Goal: Information Seeking & Learning: Learn about a topic

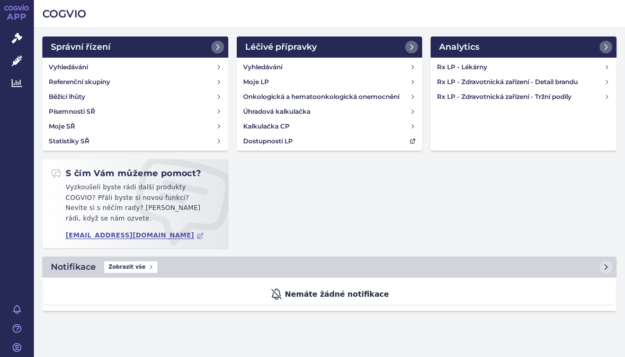
click at [560, 100] on h4 "Rx LP - Zdravotnická zařízení - Tržní podíly" at bounding box center [520, 97] width 167 height 11
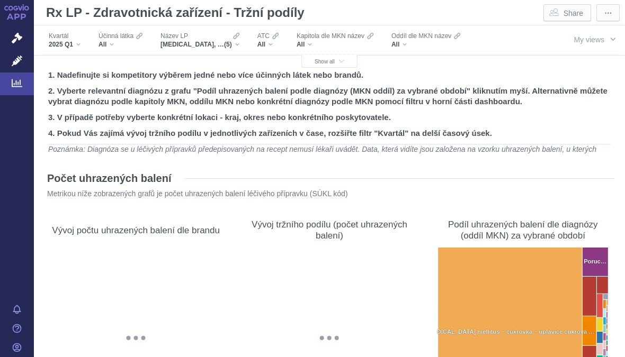
click at [239, 47] on div "[MEDICAL_DATA], [MEDICAL_DATA] 1000 MG, [MEDICAL_DATA], METFOGAMMA, METFOGAMMA …" at bounding box center [199, 44] width 79 height 8
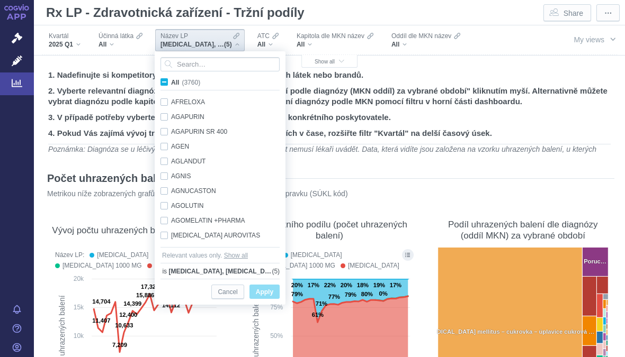
scroll to position [785, 0]
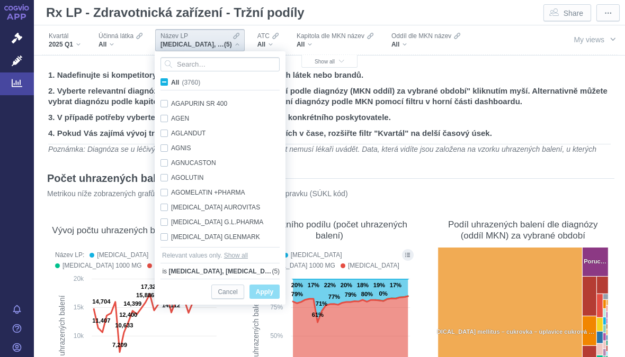
click at [168, 81] on label "All (3760)" at bounding box center [182, 82] width 47 height 11
click at [171, 81] on input "All (3760)" at bounding box center [174, 80] width 7 height 7
checkbox input "true"
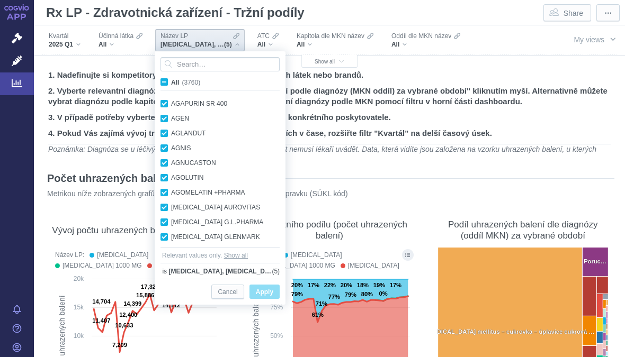
checkbox input "true"
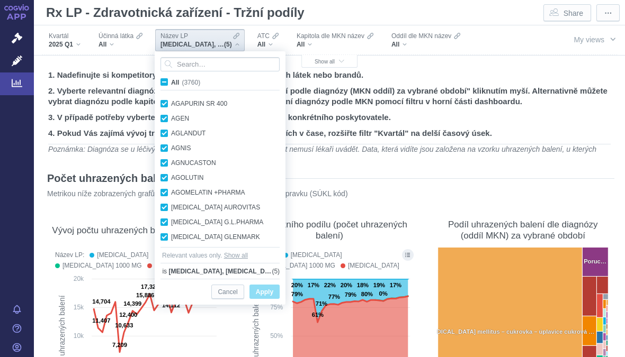
checkbox input "true"
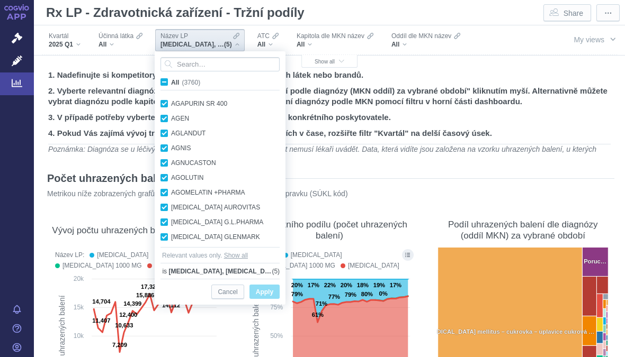
checkbox input "true"
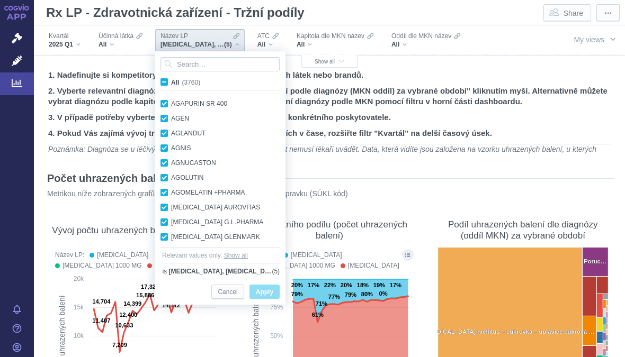
checkbox input "true"
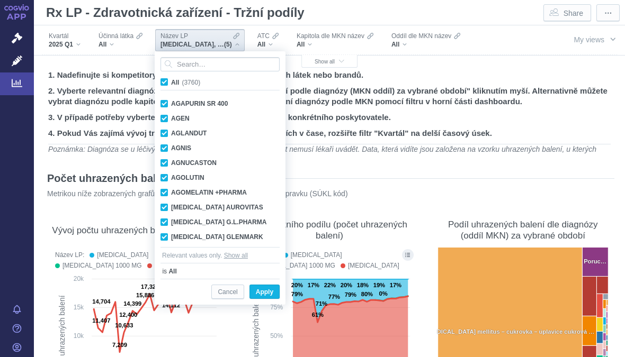
click at [170, 84] on label "All (3760)" at bounding box center [182, 82] width 47 height 11
click at [171, 84] on input "All (3760)" at bounding box center [174, 80] width 7 height 7
checkbox input "false"
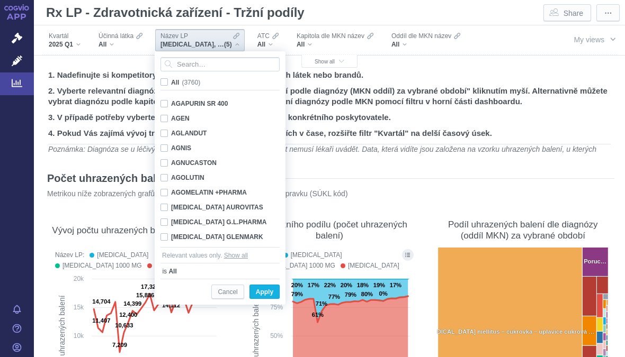
checkbox input "false"
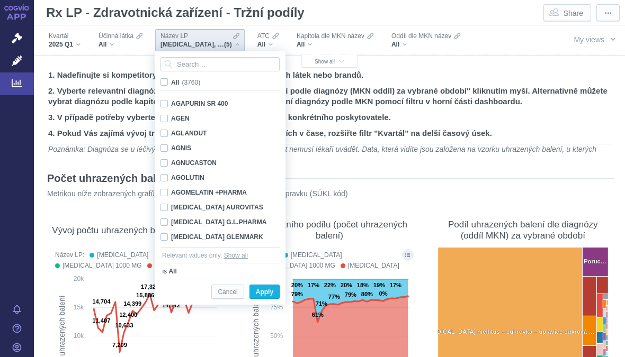
checkbox input "false"
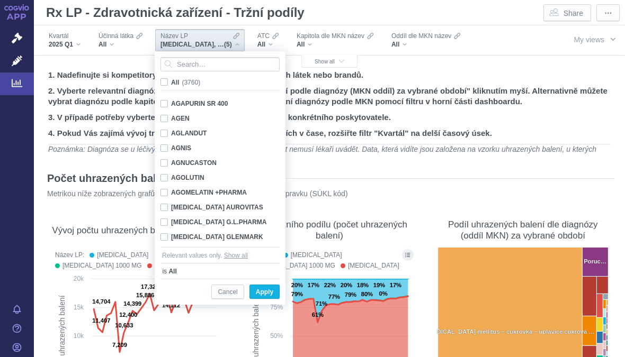
checkbox input "false"
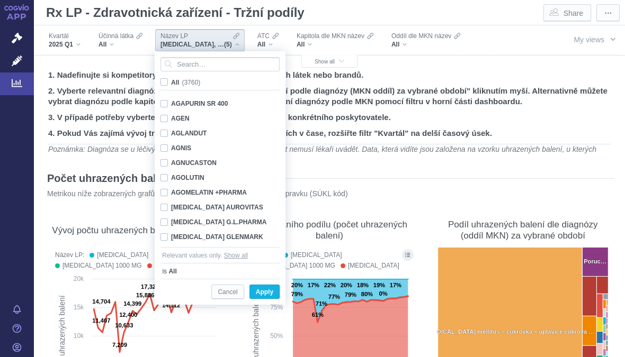
checkbox input "false"
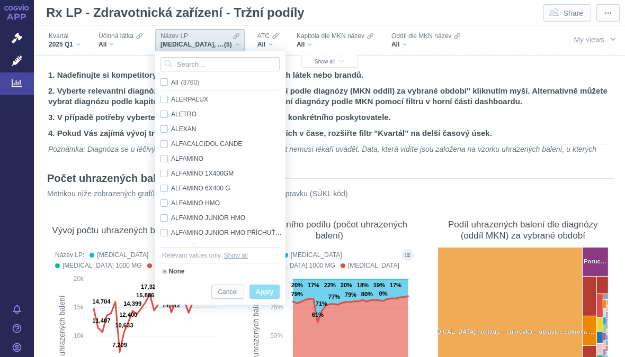
scroll to position [1459, 0]
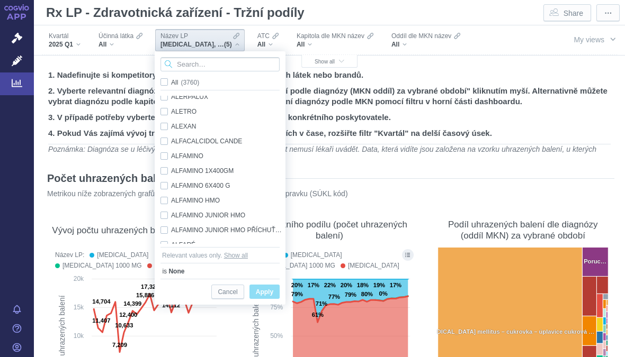
click at [211, 62] on input "Search attribute values" at bounding box center [219, 64] width 119 height 14
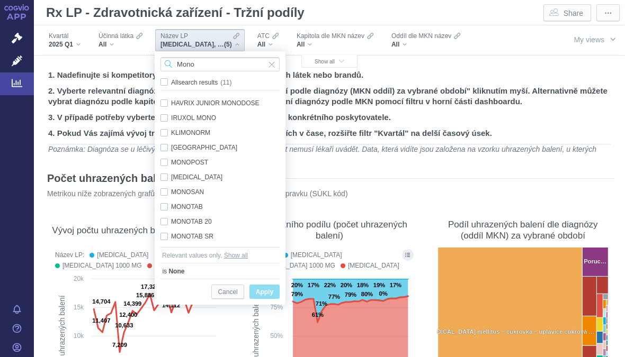
click at [211, 61] on input "Mono" at bounding box center [219, 64] width 119 height 14
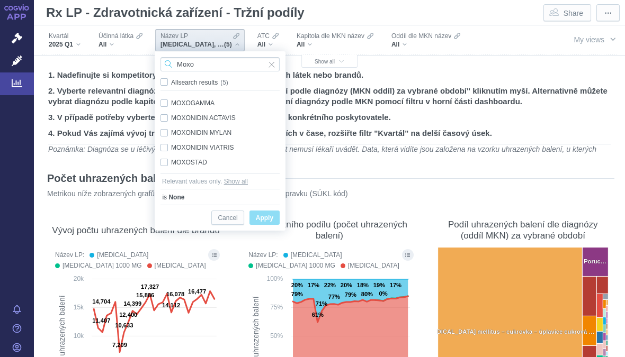
type input "Moxo"
click at [163, 78] on label "All search results (5)" at bounding box center [196, 82] width 75 height 11
click at [171, 78] on input "All search results (5)" at bounding box center [174, 80] width 7 height 7
checkbox input "true"
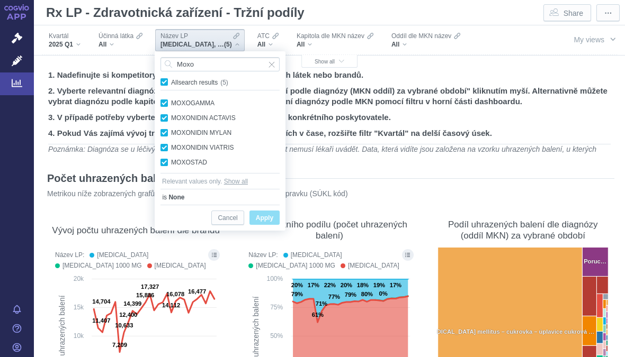
checkbox input "true"
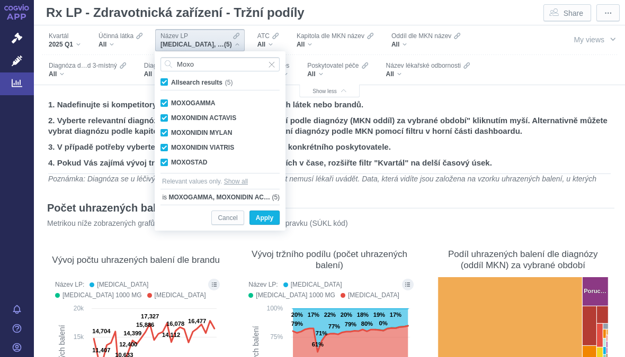
click at [274, 221] on button "Apply" at bounding box center [264, 218] width 30 height 14
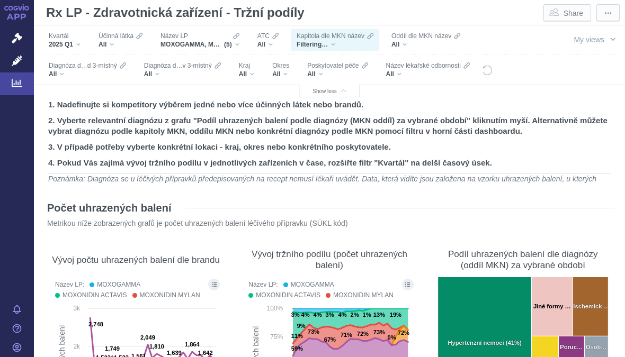
scroll to position [92, 0]
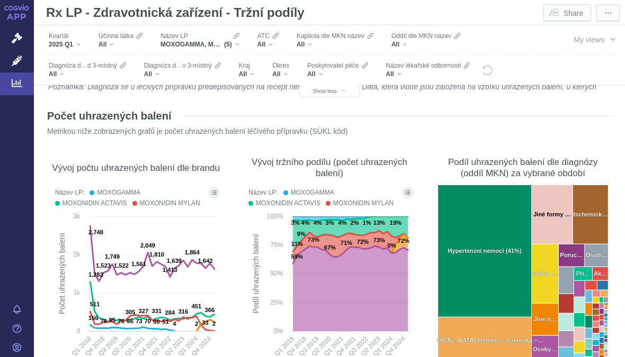
click at [215, 188] on button "Show all legend items in a dialog" at bounding box center [214, 193] width 12 height 12
click at [213, 188] on button "Show all legend items in a dialog" at bounding box center [214, 193] width 12 height 12
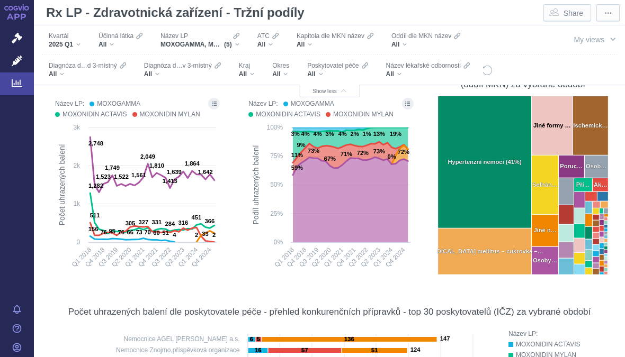
scroll to position [184, 0]
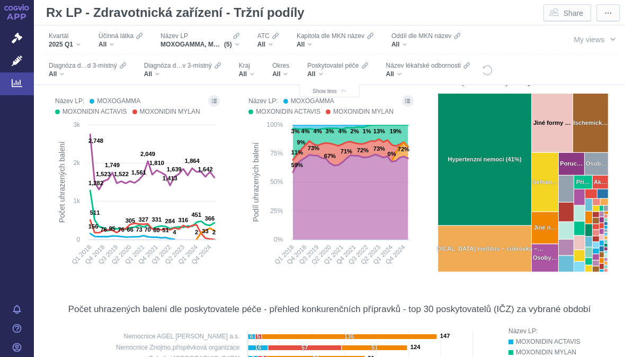
click at [217, 106] on button "Show all legend items in a dialog" at bounding box center [214, 101] width 12 height 12
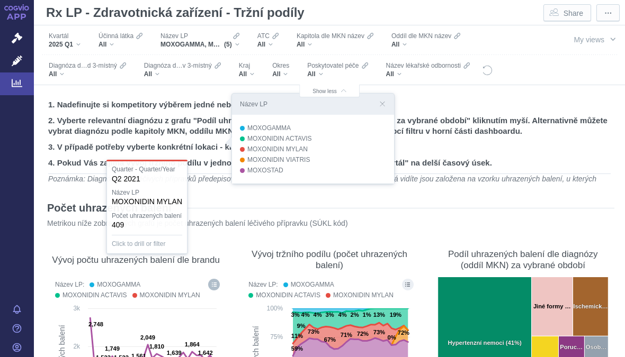
scroll to position [0, 0]
click at [114, 46] on div "All" at bounding box center [120, 44] width 44 height 8
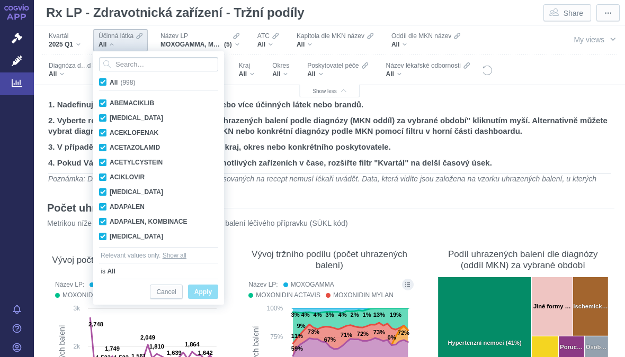
click at [110, 85] on span "All (998)" at bounding box center [122, 82] width 25 height 7
click at [110, 84] on input "All (998)" at bounding box center [113, 80] width 7 height 7
checkbox input "false"
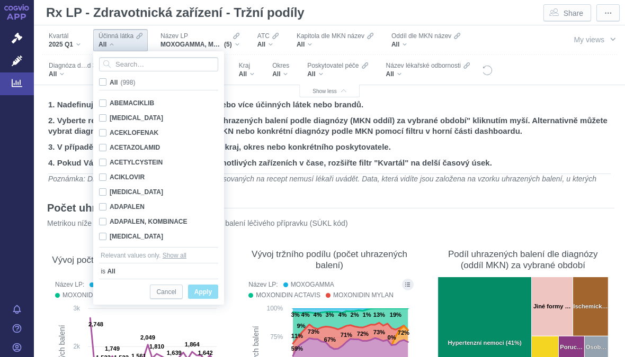
checkbox input "false"
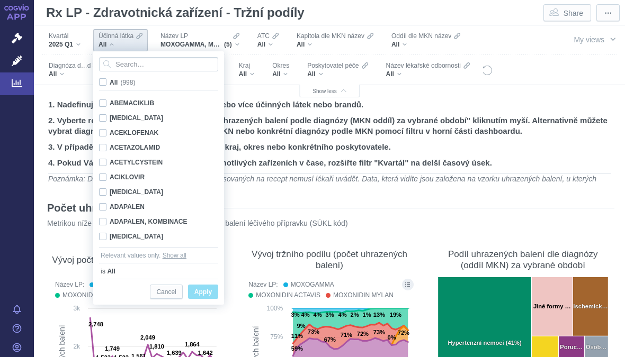
checkbox input "false"
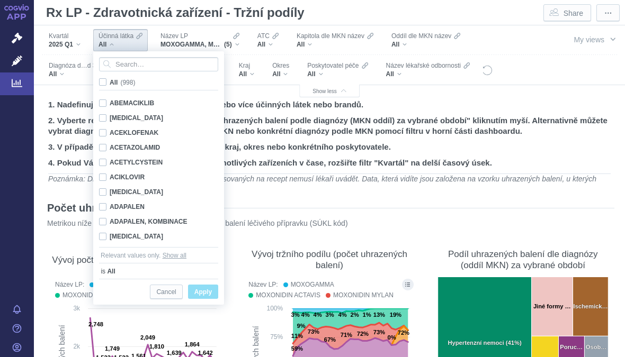
checkbox input "false"
click at [118, 64] on input "Search attribute values" at bounding box center [158, 64] width 119 height 14
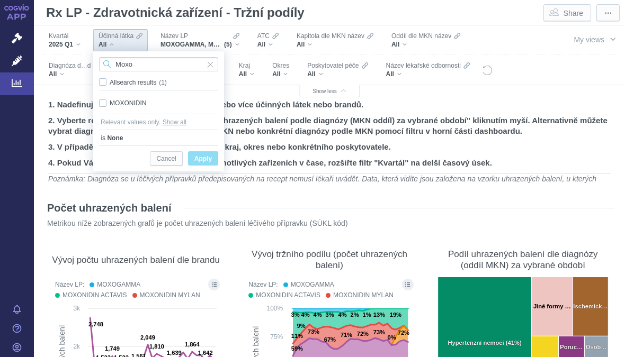
type input "Moxo"
click at [102, 103] on div "MOXONIDIN Only" at bounding box center [159, 103] width 130 height 15
checkbox input "true"
click at [209, 161] on span "Apply" at bounding box center [202, 158] width 17 height 13
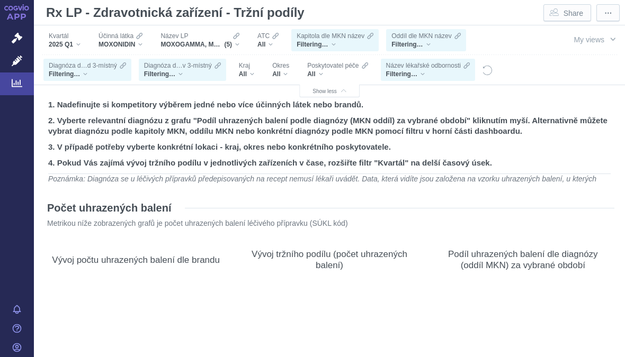
click at [203, 46] on span "MOXOGAMMA, MOXONIDIN ACTAVIS, MOXONIDIN MYLAN, MOXONIDIN VIATRIS, [GEOGRAPHIC_D…" at bounding box center [192, 44] width 64 height 8
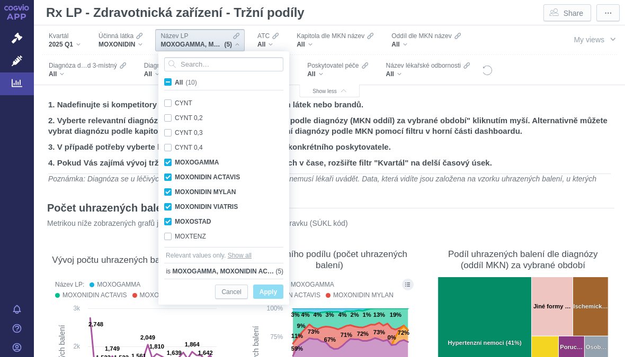
click at [169, 78] on label "All (10)" at bounding box center [183, 82] width 40 height 11
click at [175, 78] on input "All (10)" at bounding box center [178, 80] width 7 height 7
checkbox input "true"
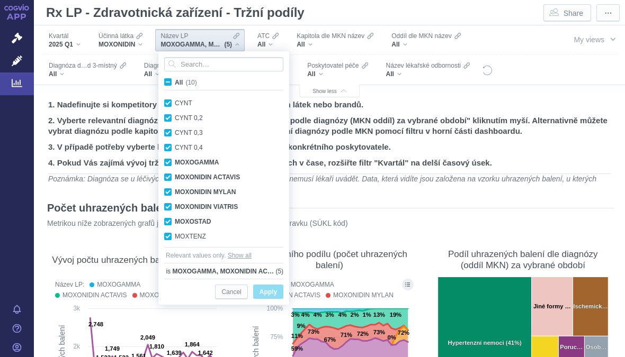
checkbox input "true"
click at [272, 287] on span "Apply" at bounding box center [267, 292] width 17 height 13
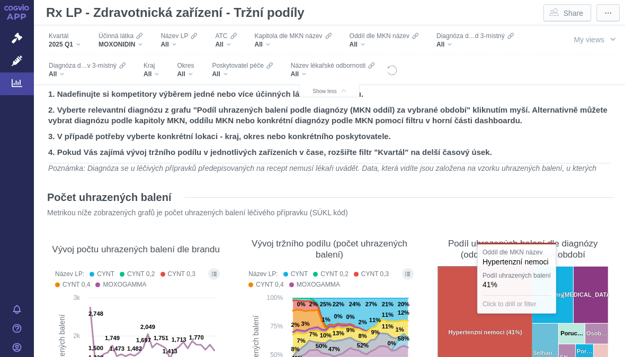
scroll to position [153, 0]
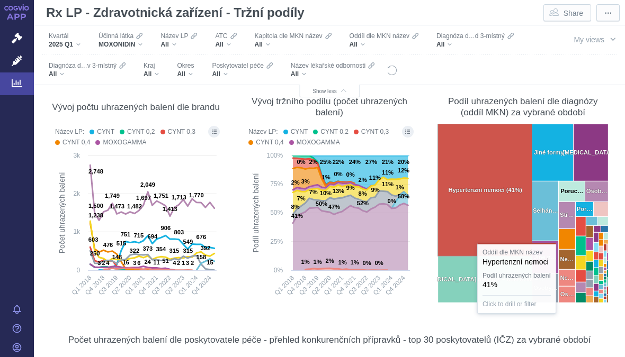
click at [0, 26] on html "APP Správní řízení Léčivé přípravky Analytics Notifikace [GEOGRAPHIC_DATA] [PER…" at bounding box center [312, 178] width 625 height 357
click at [217, 127] on button "Show all legend items in a dialog" at bounding box center [214, 132] width 12 height 12
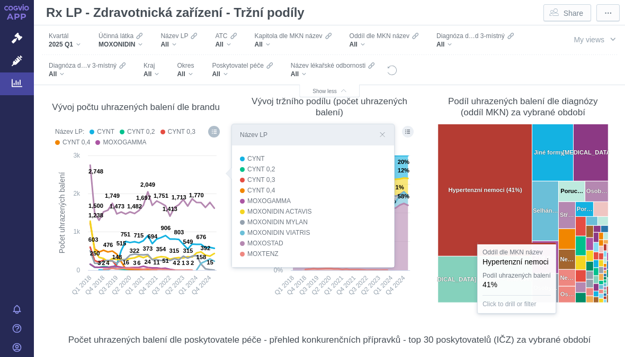
click at [85, 170] on rect at bounding box center [136, 228] width 172 height 156
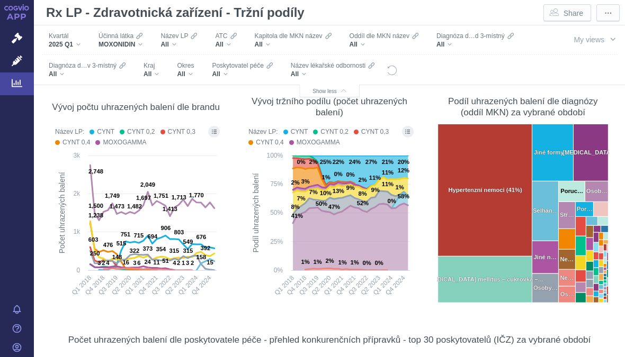
click at [218, 130] on button "Show all legend items in a dialog" at bounding box center [214, 132] width 12 height 12
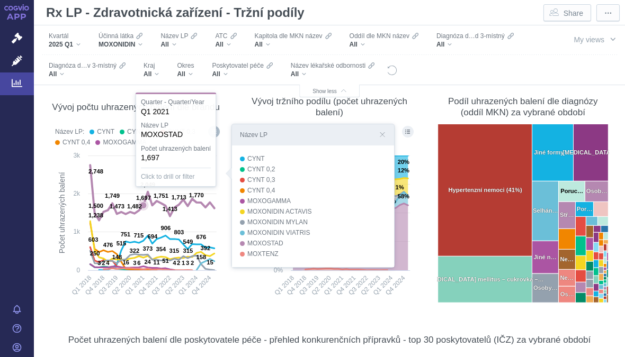
click at [145, 166] on rect at bounding box center [136, 228] width 172 height 156
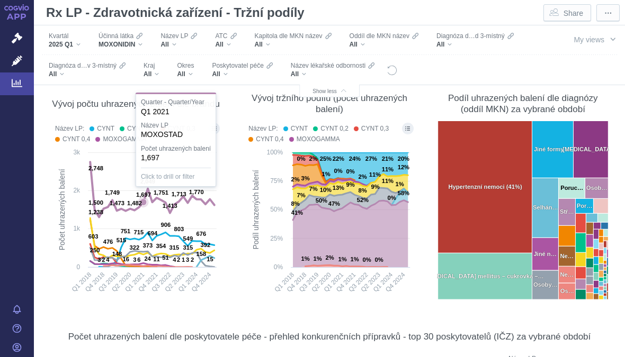
scroll to position [121, 0]
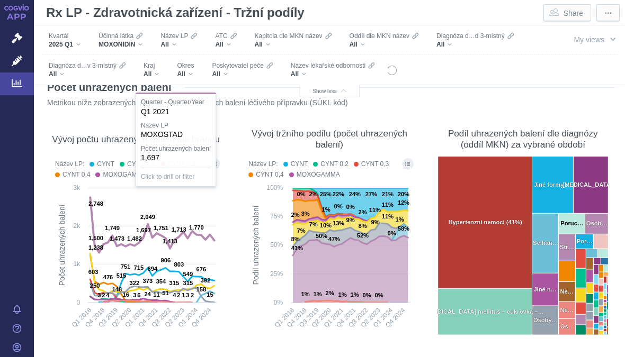
click at [399, 159] on div "Název LP: CYNT CYNT 0,2 CYNT 0,3 CYNT 0,4 MOXOGAMMA MOXONIDIN ACTAVIS MOXONIDIN…" at bounding box center [321, 169] width 156 height 21
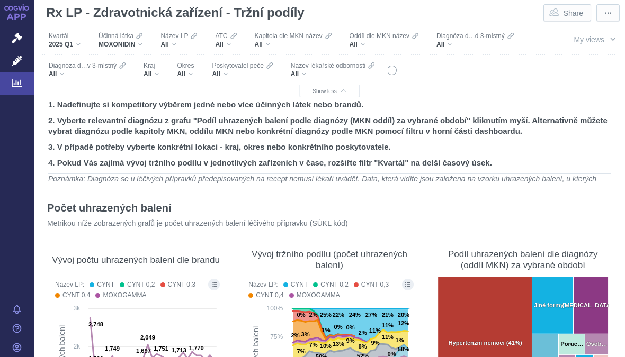
scroll to position [0, 0]
click at [154, 75] on div "All" at bounding box center [150, 74] width 15 height 8
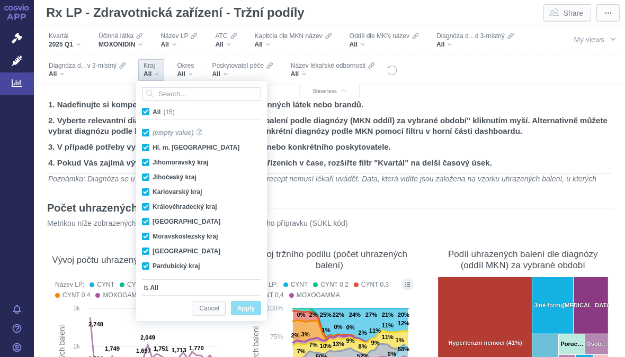
click at [113, 96] on div "1. Nadefinujte si kompetitory výběrem jedné nebo více účinných látek nebo brand…" at bounding box center [329, 141] width 570 height 90
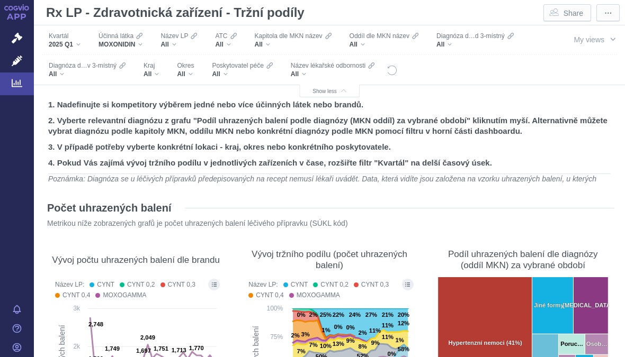
click at [191, 77] on div "All" at bounding box center [185, 74] width 17 height 8
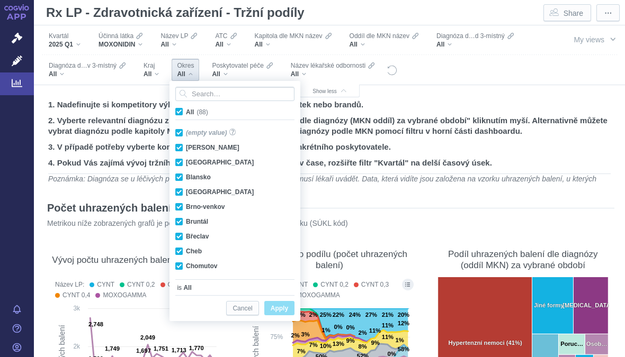
click at [186, 111] on span "All (88)" at bounding box center [197, 112] width 22 height 7
click at [186, 111] on input "All (88)" at bounding box center [189, 109] width 7 height 7
checkbox input "false"
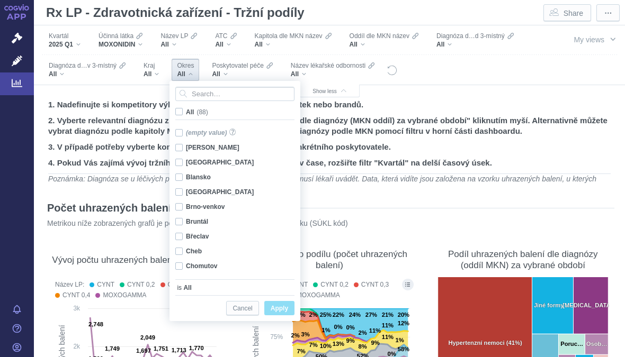
checkbox input "false"
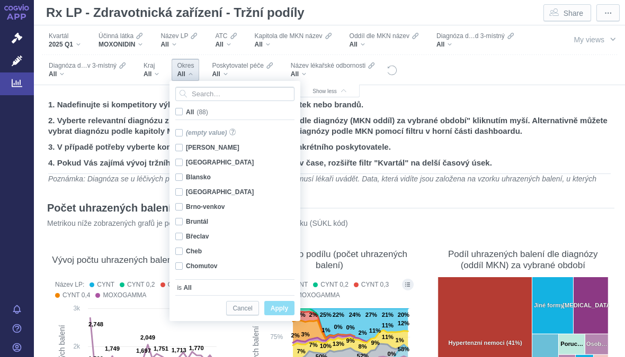
checkbox input "false"
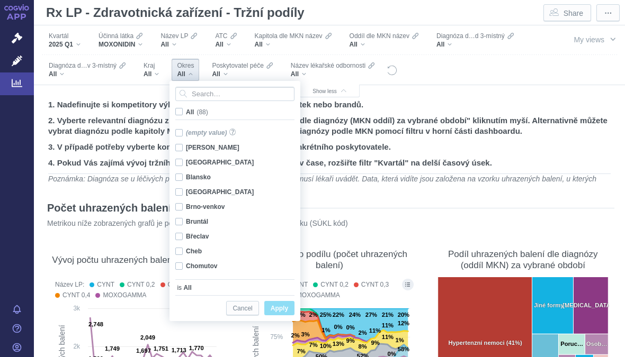
checkbox input "false"
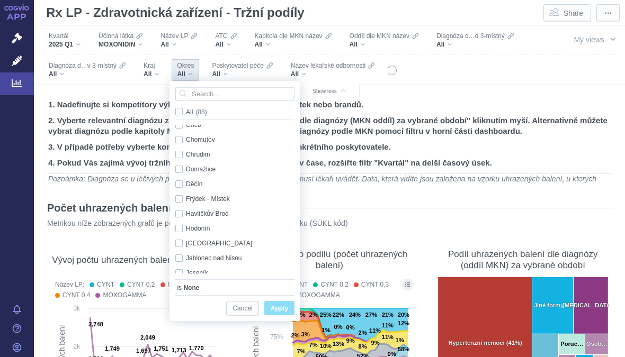
scroll to position [128, 0]
click at [204, 92] on input "Search attribute values" at bounding box center [234, 94] width 119 height 14
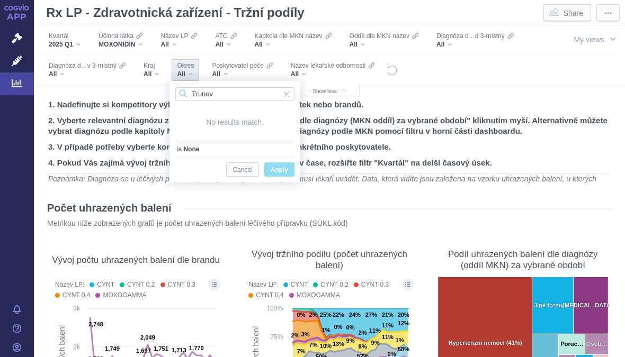
click at [217, 96] on input "Trunov" at bounding box center [234, 94] width 119 height 14
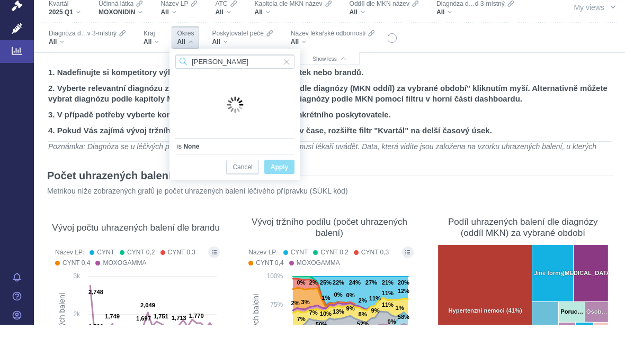
type input "[PERSON_NAME]"
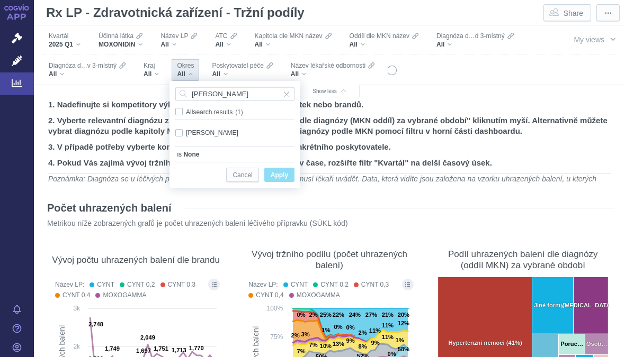
click at [180, 130] on div "Trutnov Only" at bounding box center [235, 132] width 130 height 15
checkbox input "true"
click at [285, 178] on span "Apply" at bounding box center [279, 175] width 17 height 13
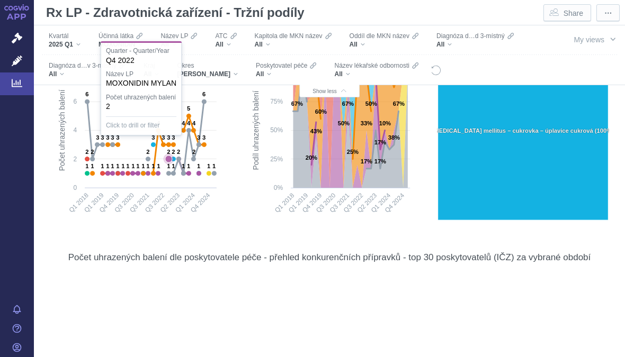
scroll to position [127, 0]
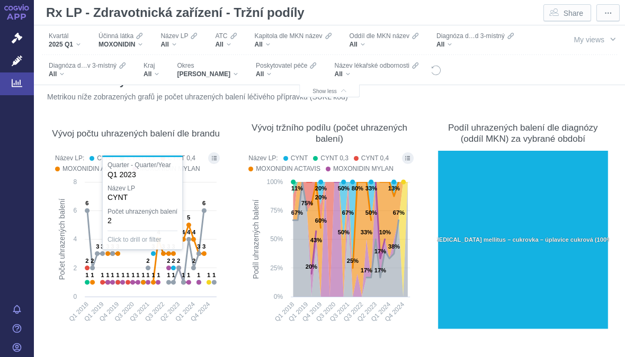
click at [69, 125] on div "Vývoj počtu uhrazených balení dle brandu" at bounding box center [136, 133] width 172 height 24
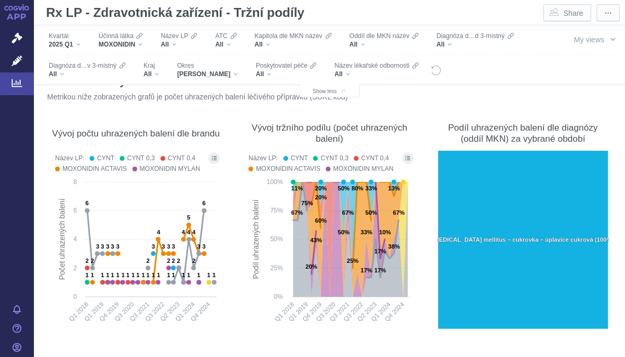
click at [218, 160] on button "Show all legend items in a dialog" at bounding box center [214, 158] width 12 height 12
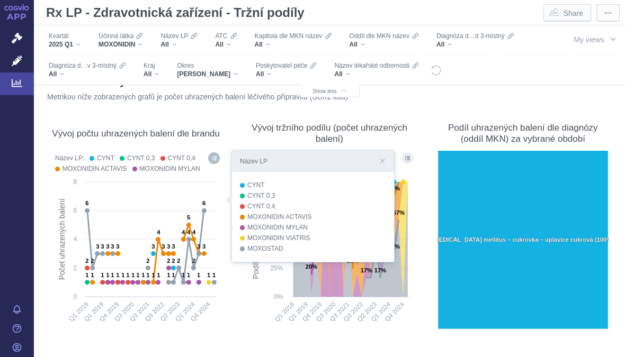
click at [236, 318] on section "Počet uhrazených balení Metrikou níže zobrazených grafů je počet uhrazených bal…" at bounding box center [329, 204] width 570 height 278
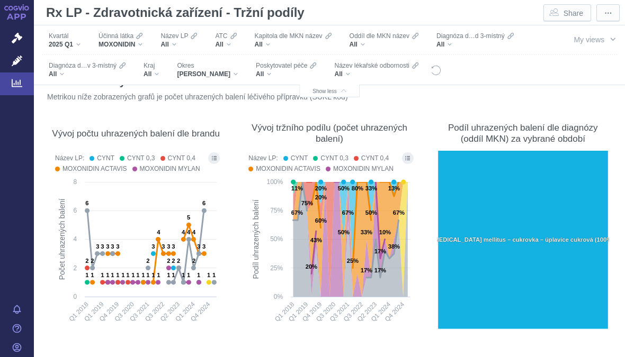
click at [217, 157] on button "Show all legend items in a dialog" at bounding box center [214, 158] width 12 height 12
click at [142, 42] on div "MOXONIDIN" at bounding box center [120, 44] width 44 height 8
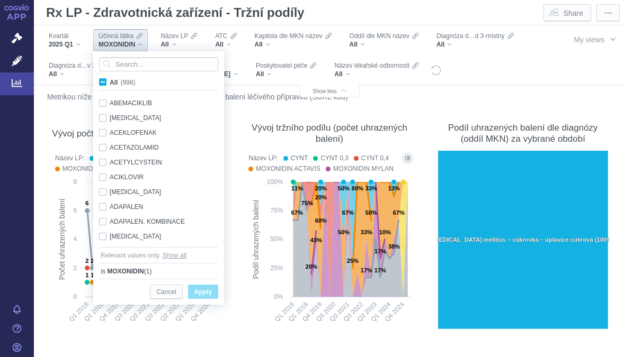
click at [110, 83] on span "All (998)" at bounding box center [122, 82] width 25 height 7
click at [110, 83] on input "All (998)" at bounding box center [113, 80] width 7 height 7
checkbox input "true"
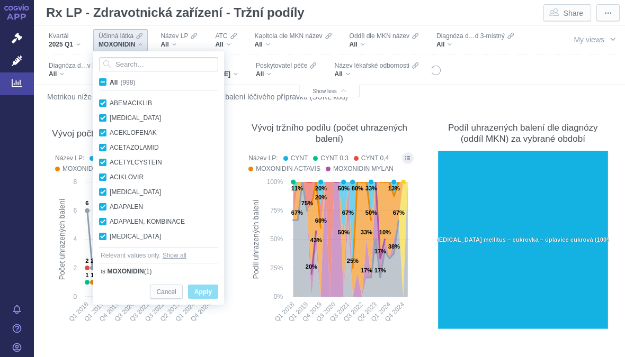
checkbox input "true"
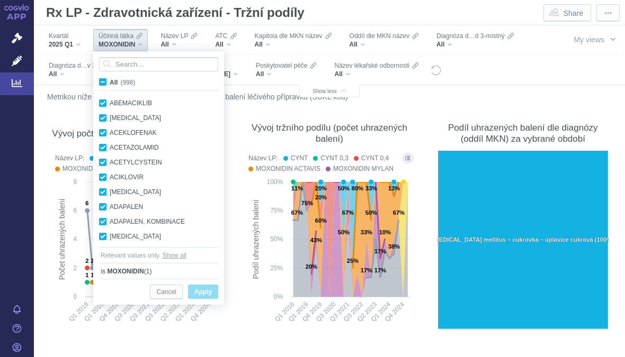
checkbox input "true"
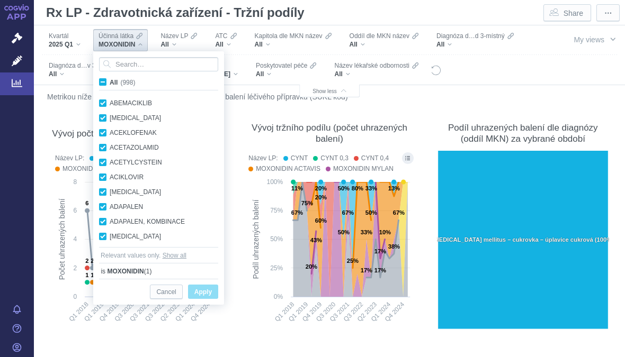
checkbox input "true"
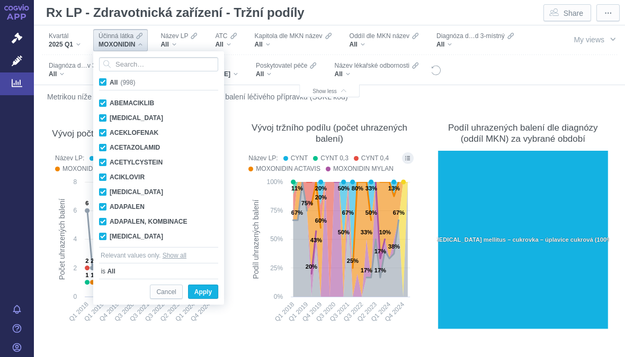
click at [110, 80] on span "All (998)" at bounding box center [122, 82] width 25 height 7
click at [110, 80] on input "All (998)" at bounding box center [113, 80] width 7 height 7
checkbox input "false"
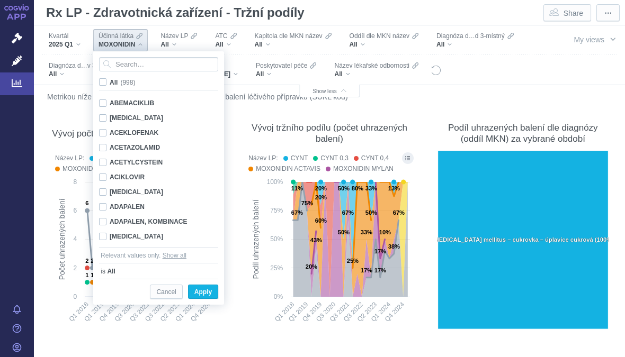
checkbox input "false"
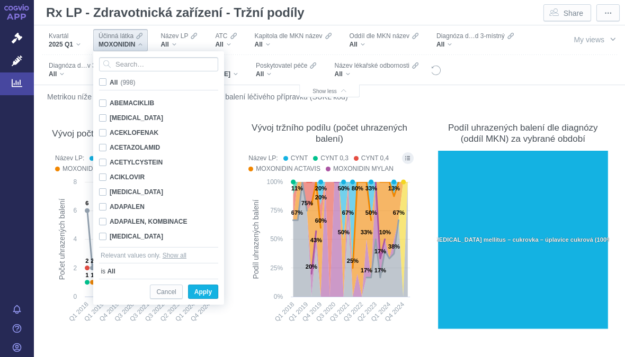
checkbox input "false"
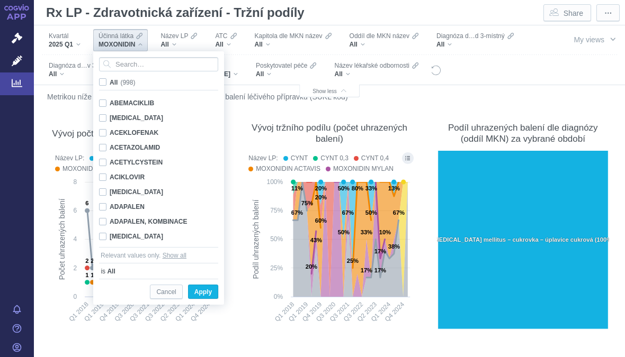
checkbox input "false"
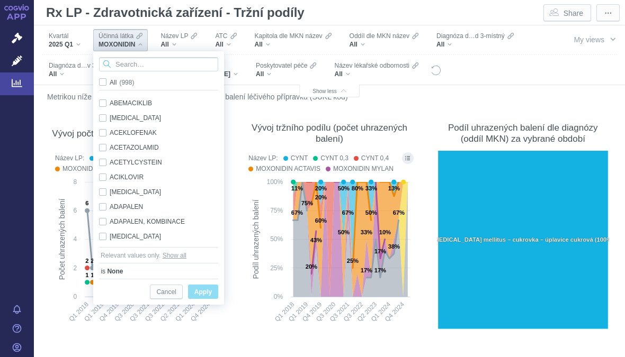
click at [123, 62] on input "Search attribute values" at bounding box center [158, 64] width 119 height 14
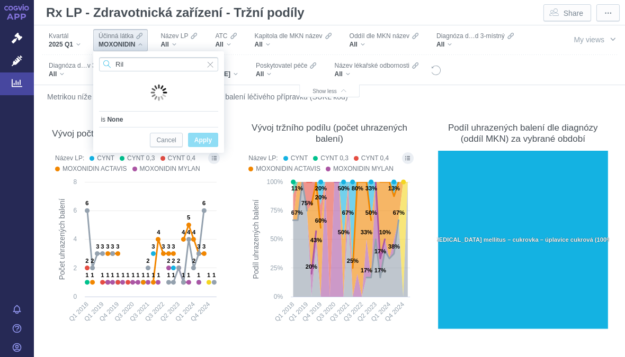
type input "Ril"
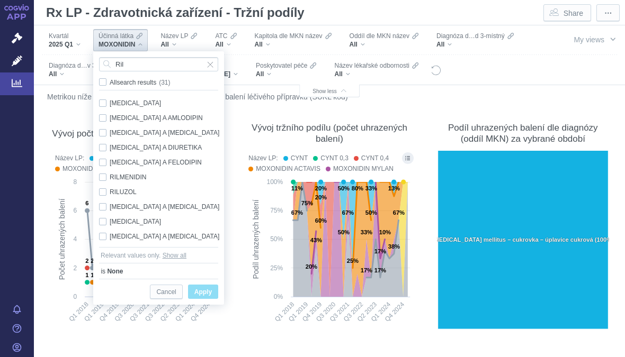
scroll to position [297, 0]
click at [98, 175] on div "RILMENIDIN Only" at bounding box center [160, 176] width 133 height 15
checkbox input "true"
click at [203, 290] on span "Apply" at bounding box center [202, 292] width 17 height 13
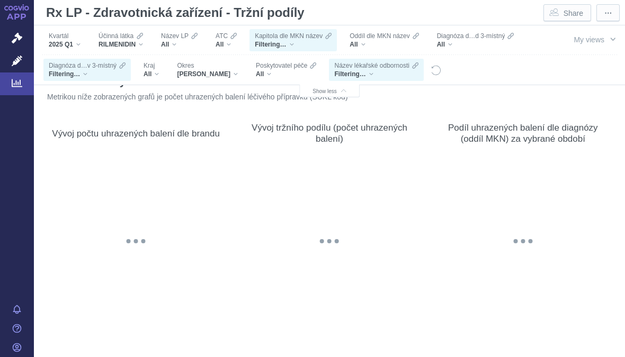
click at [185, 41] on div "All" at bounding box center [179, 44] width 37 height 8
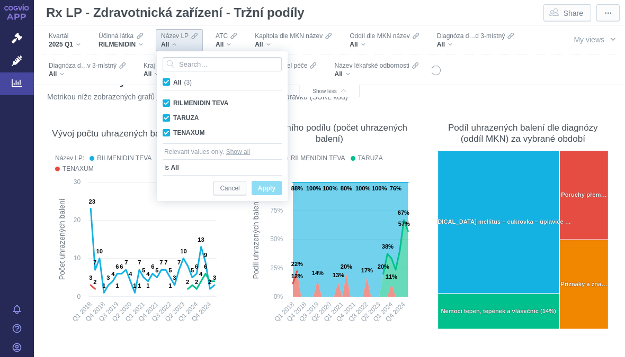
click at [173, 82] on span "All (3)" at bounding box center [182, 82] width 19 height 7
click at [173, 82] on input "All (3)" at bounding box center [176, 80] width 7 height 7
checkbox input "false"
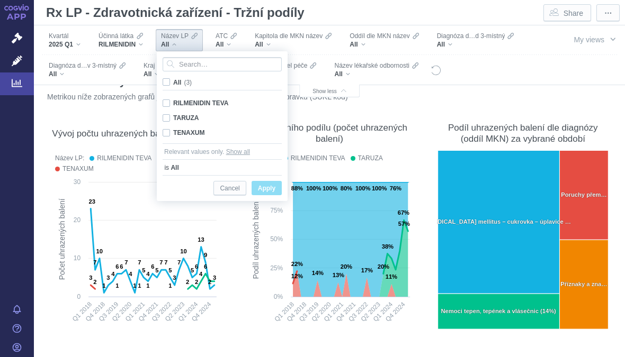
checkbox input "false"
click at [267, 186] on span "Apply" at bounding box center [266, 188] width 17 height 13
click at [173, 84] on span "All (3)" at bounding box center [181, 82] width 17 height 7
click at [173, 84] on input "All (3)" at bounding box center [176, 80] width 7 height 7
checkbox input "true"
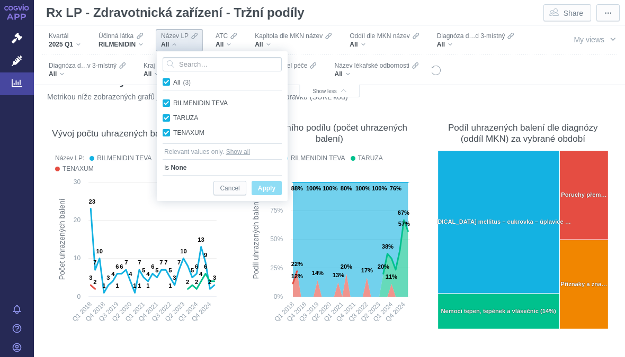
checkbox input "true"
click at [267, 187] on span "Apply" at bounding box center [266, 188] width 17 height 13
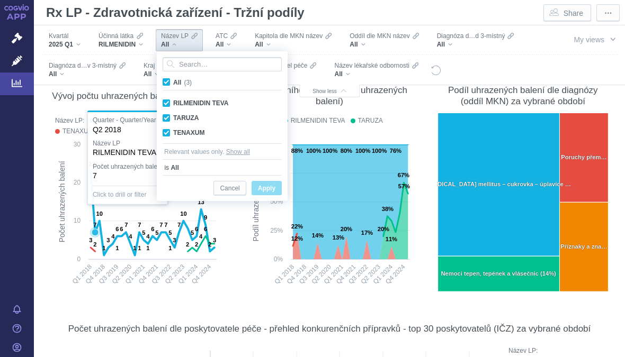
scroll to position [121, 0]
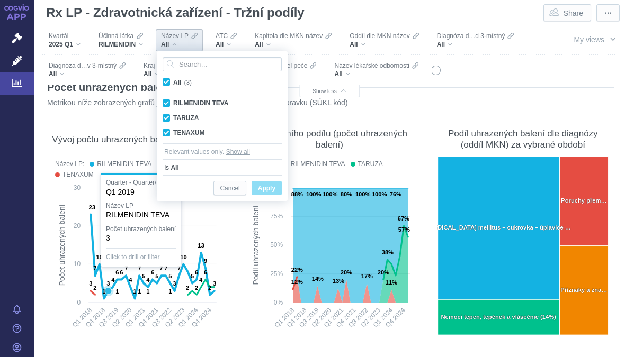
click at [271, 187] on span "Apply" at bounding box center [266, 188] width 17 height 13
click at [231, 186] on span "Cancel" at bounding box center [230, 188] width 20 height 13
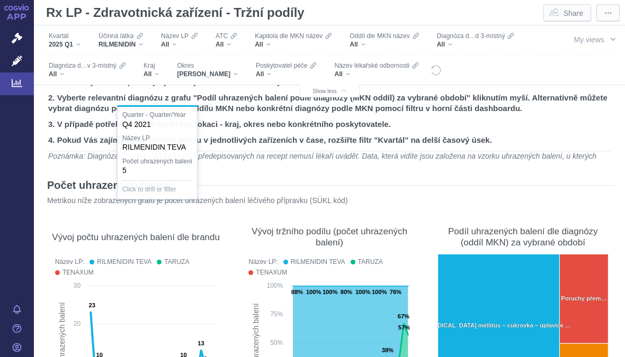
scroll to position [13, 0]
